Goal: Navigation & Orientation: Find specific page/section

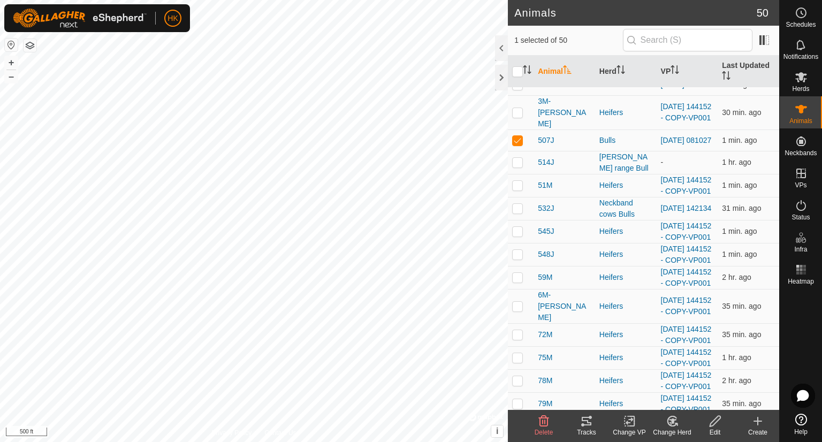
scroll to position [423, 0]
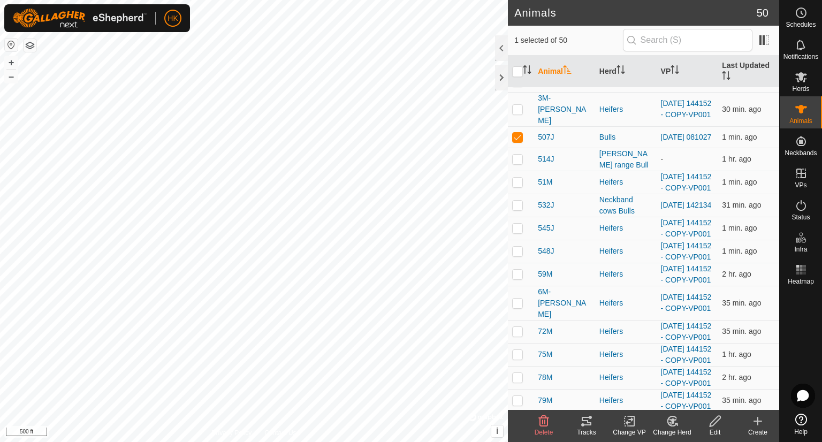
click at [580, 420] on icon at bounding box center [586, 421] width 13 height 13
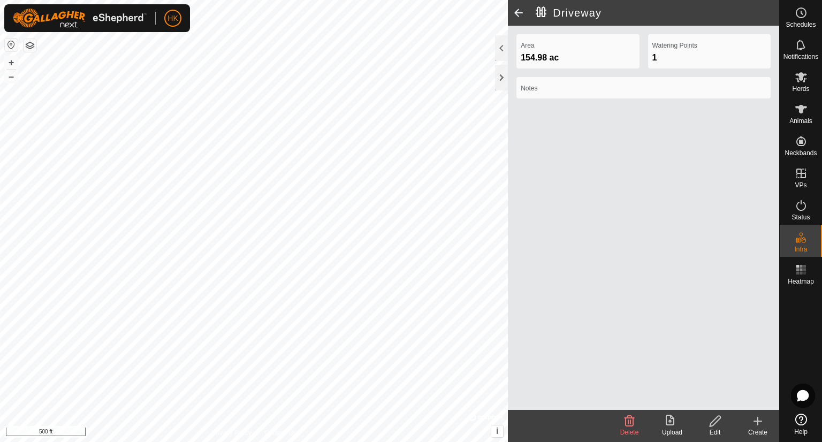
click at [518, 16] on span at bounding box center [518, 13] width 21 height 26
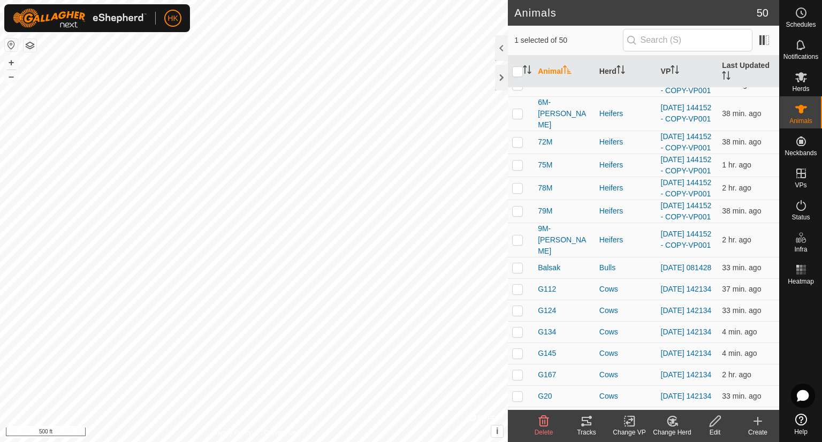
scroll to position [614, 0]
click at [625, 422] on icon at bounding box center [628, 421] width 7 height 7
click at [358, 0] on html "HK Schedules Notifications Herds Animals Neckbands VPs Status Infra Heatmap Hel…" at bounding box center [411, 221] width 822 height 442
click at [70, 0] on html "HK Schedules Notifications Herds Animals Neckbands VPs Status Infra Heatmap Hel…" at bounding box center [411, 221] width 822 height 442
